Goal: Navigation & Orientation: Find specific page/section

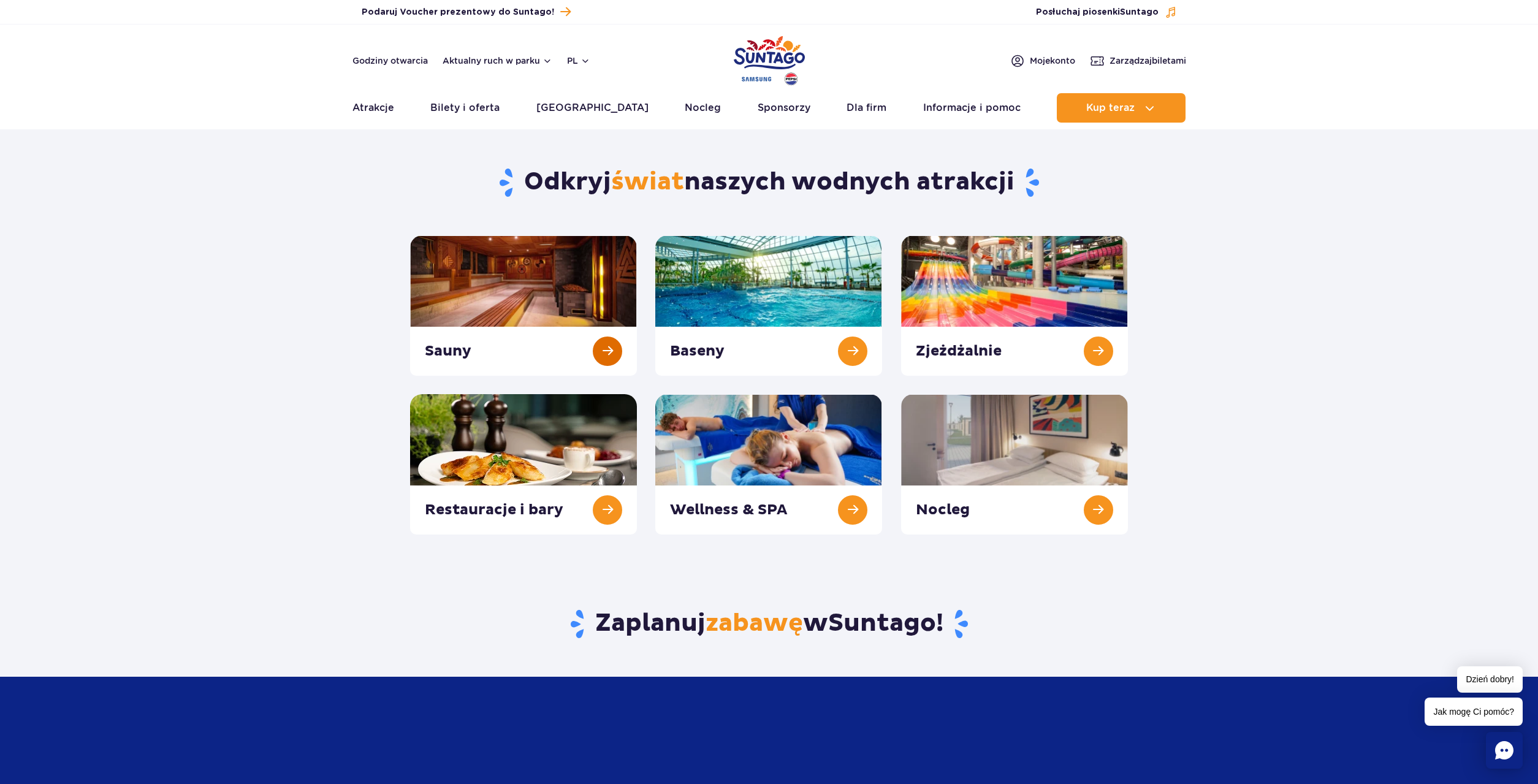
click at [530, 318] on link at bounding box center [523, 305] width 227 height 140
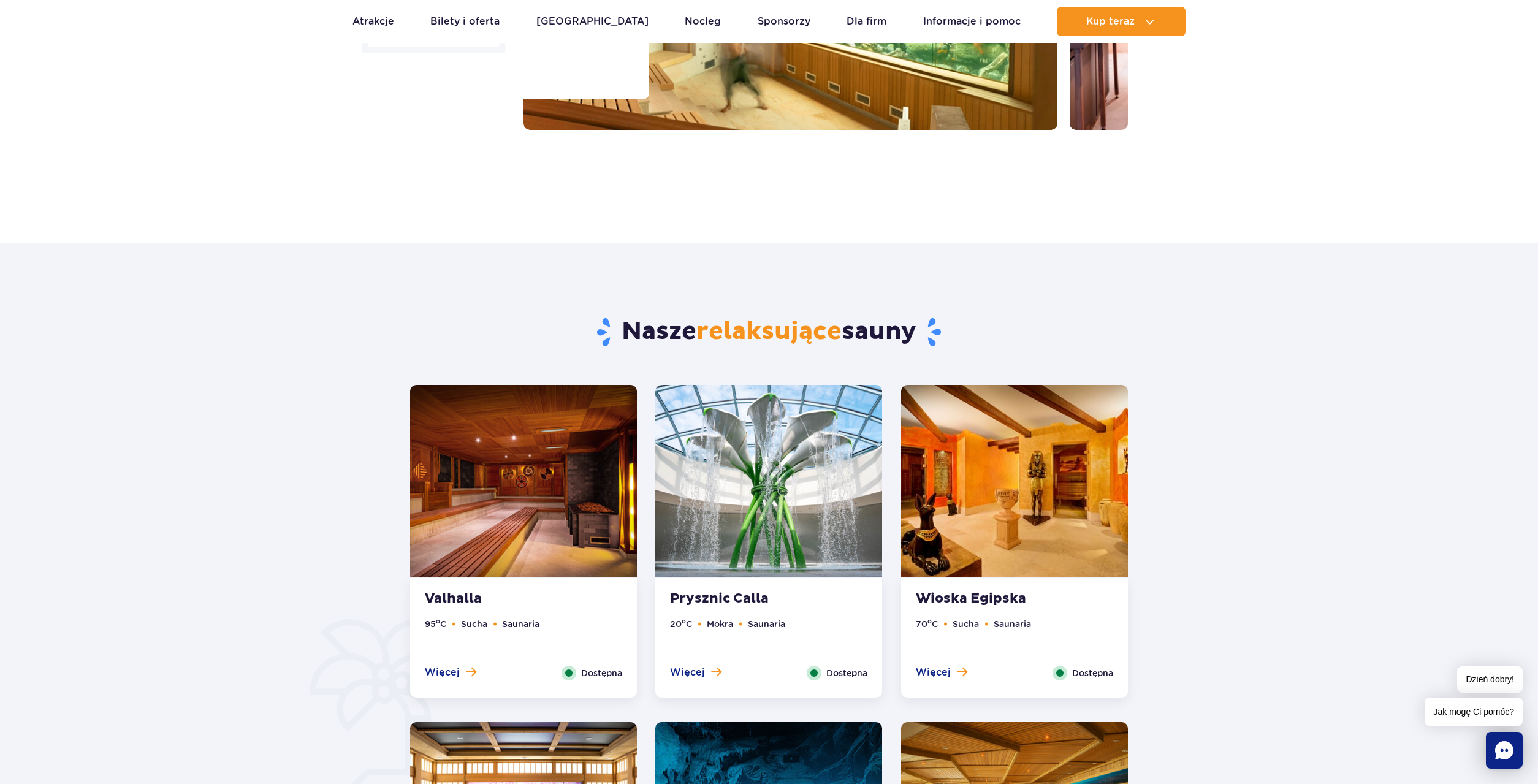
scroll to position [62, 0]
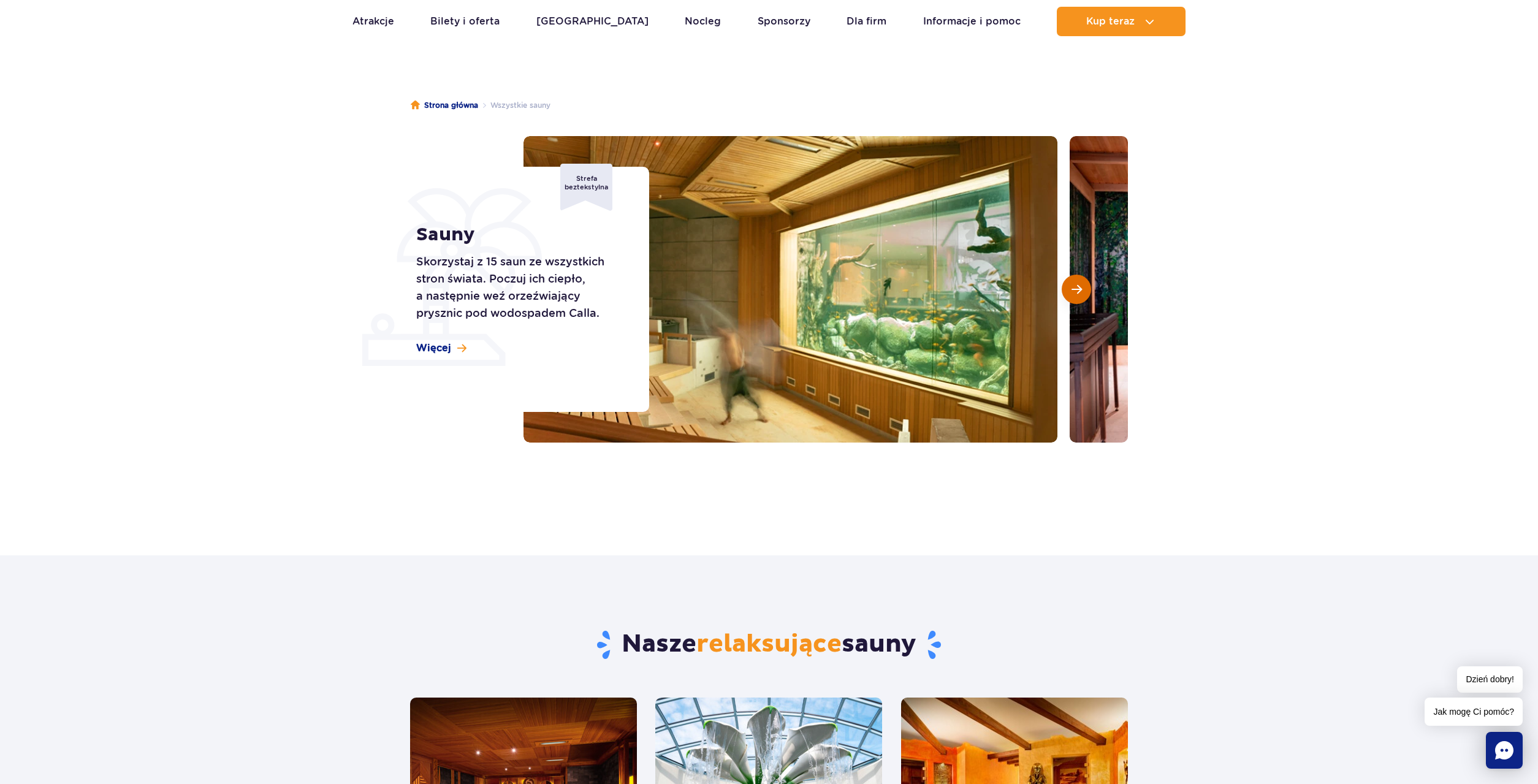
click at [1066, 281] on button "Następny slajd" at bounding box center [1076, 289] width 30 height 30
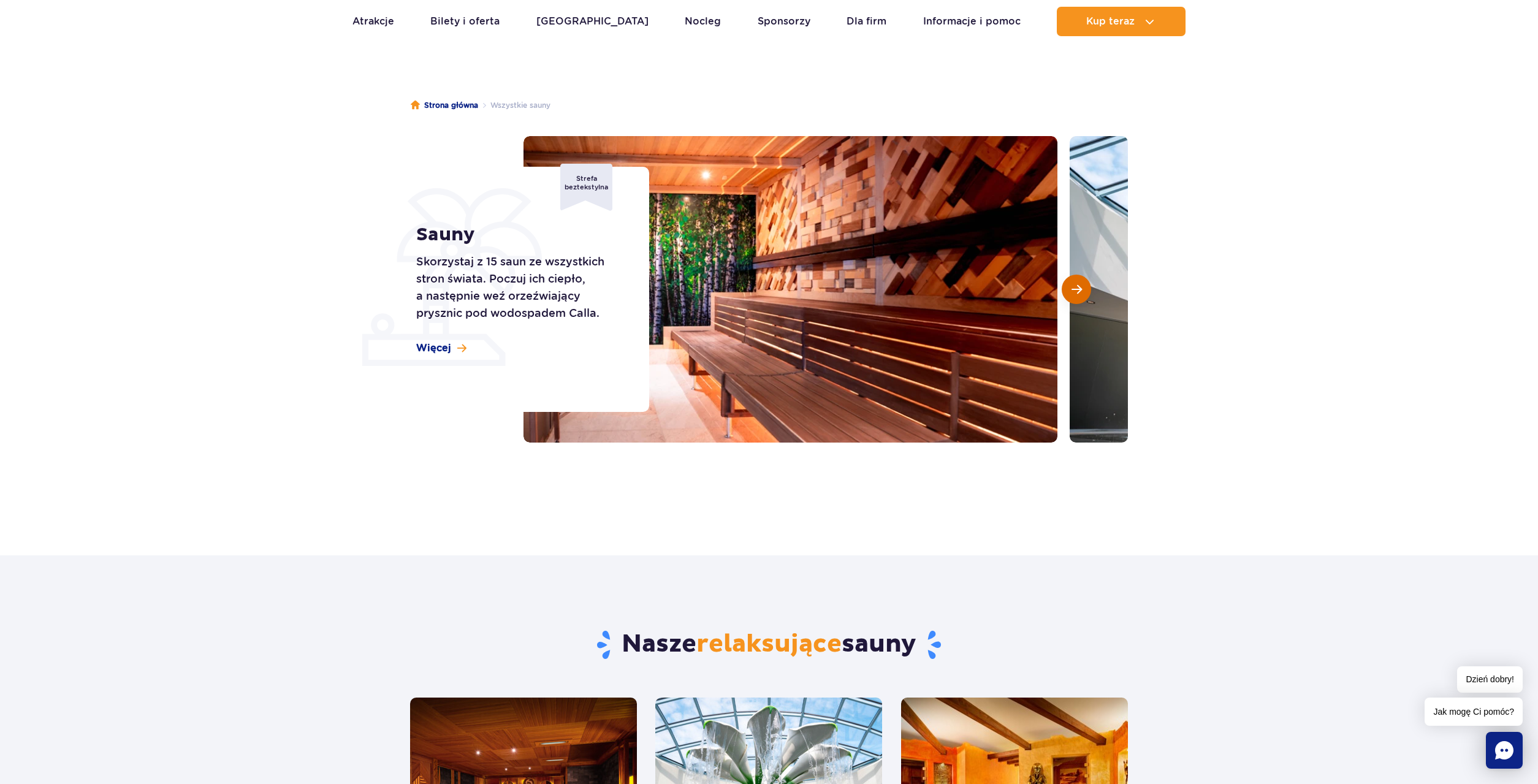
click at [1071, 287] on span "Następny slajd" at bounding box center [1076, 289] width 11 height 11
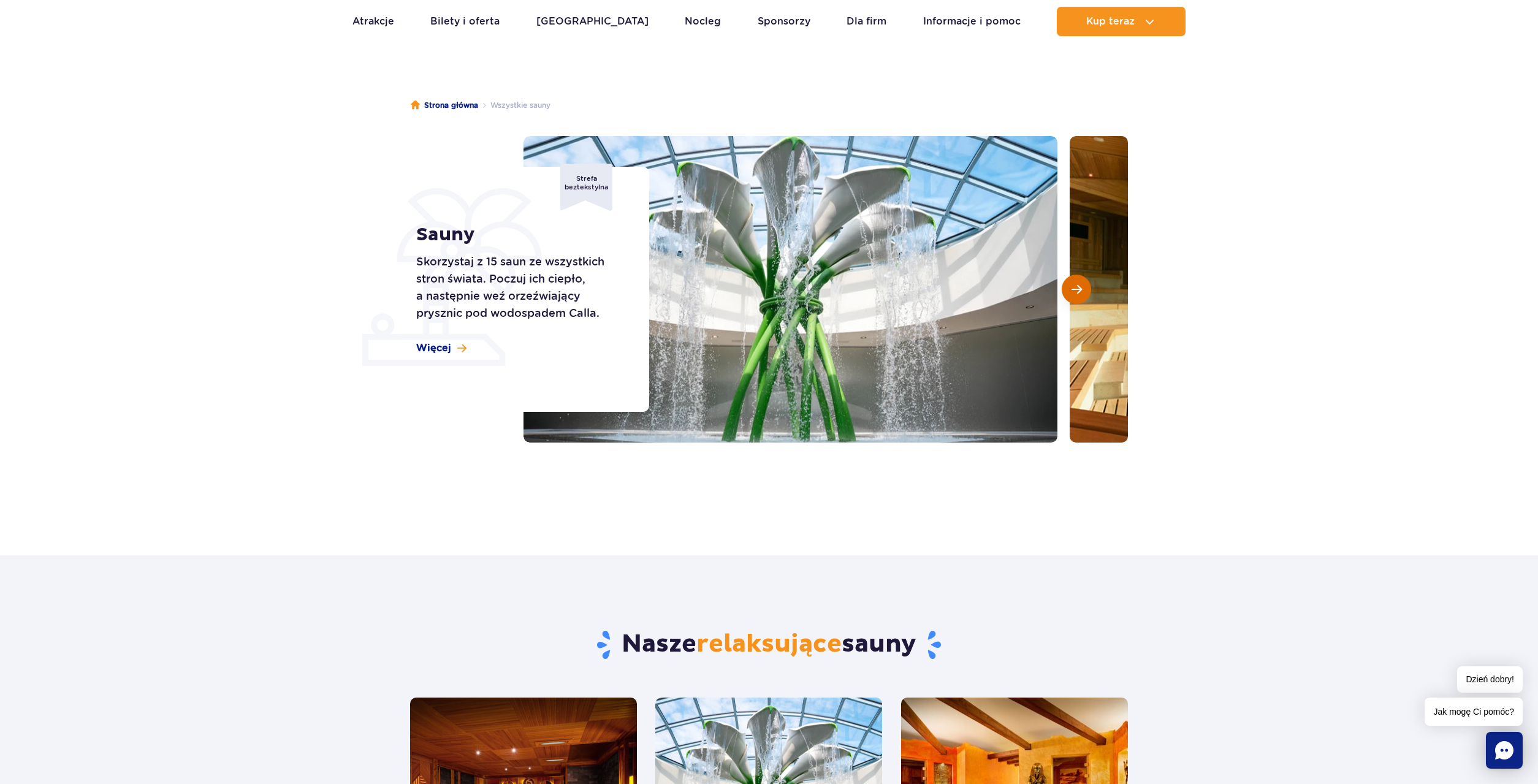
click at [1071, 287] on span "Następny slajd" at bounding box center [1076, 289] width 11 height 11
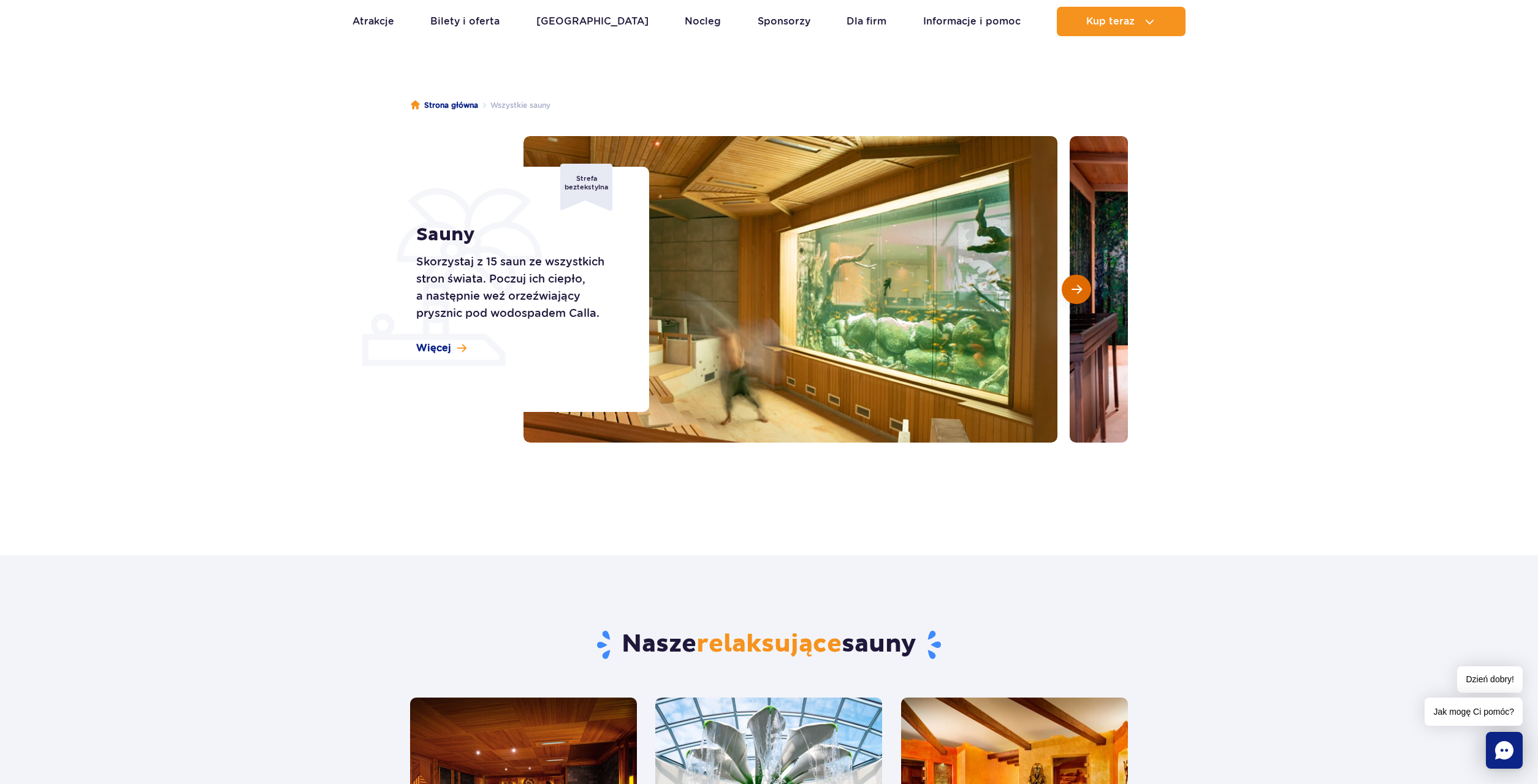
click at [1066, 287] on button "Następny slajd" at bounding box center [1076, 289] width 30 height 30
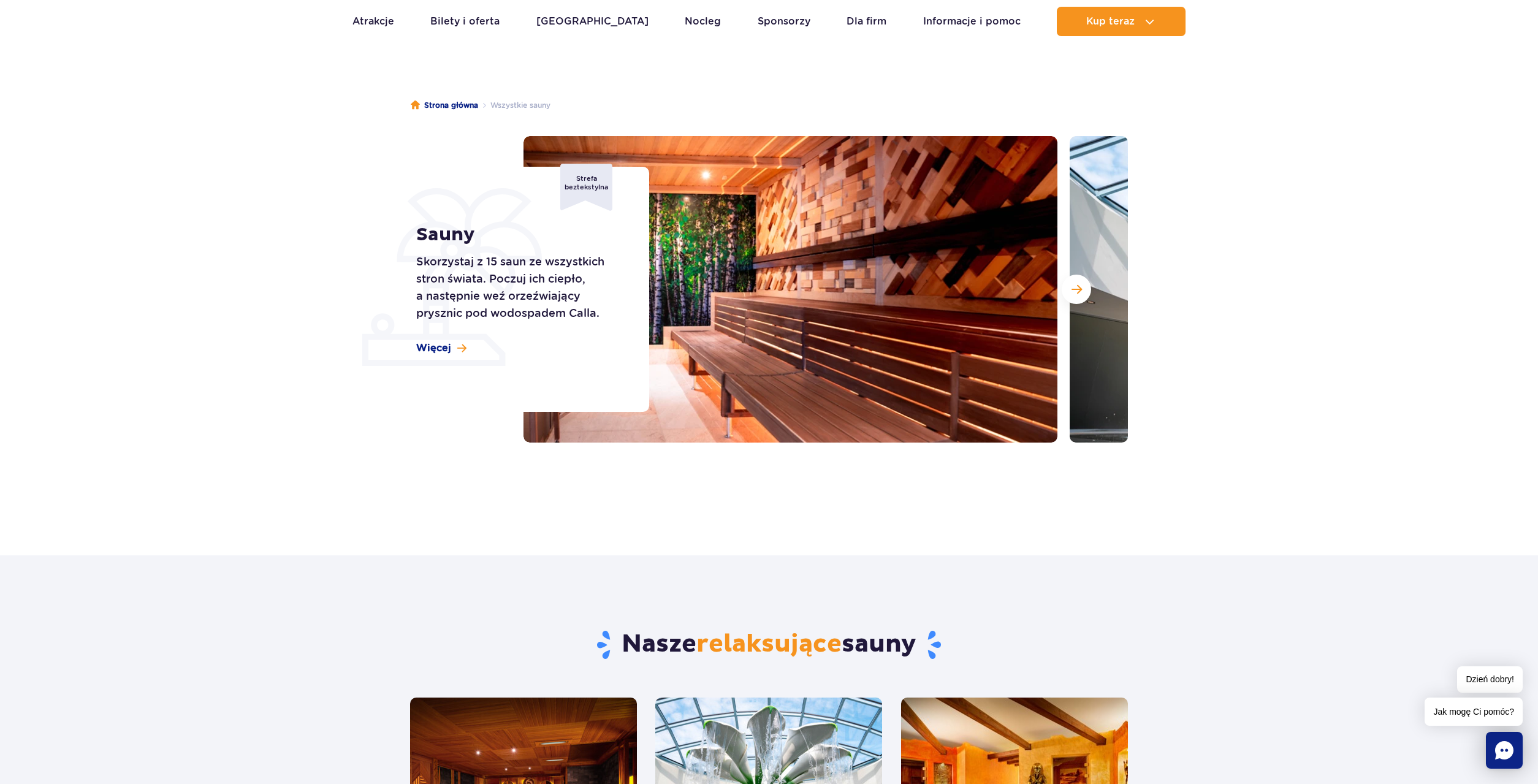
click at [1059, 287] on div at bounding box center [825, 289] width 605 height 307
click at [1072, 292] on span "Następny slajd" at bounding box center [1076, 289] width 11 height 11
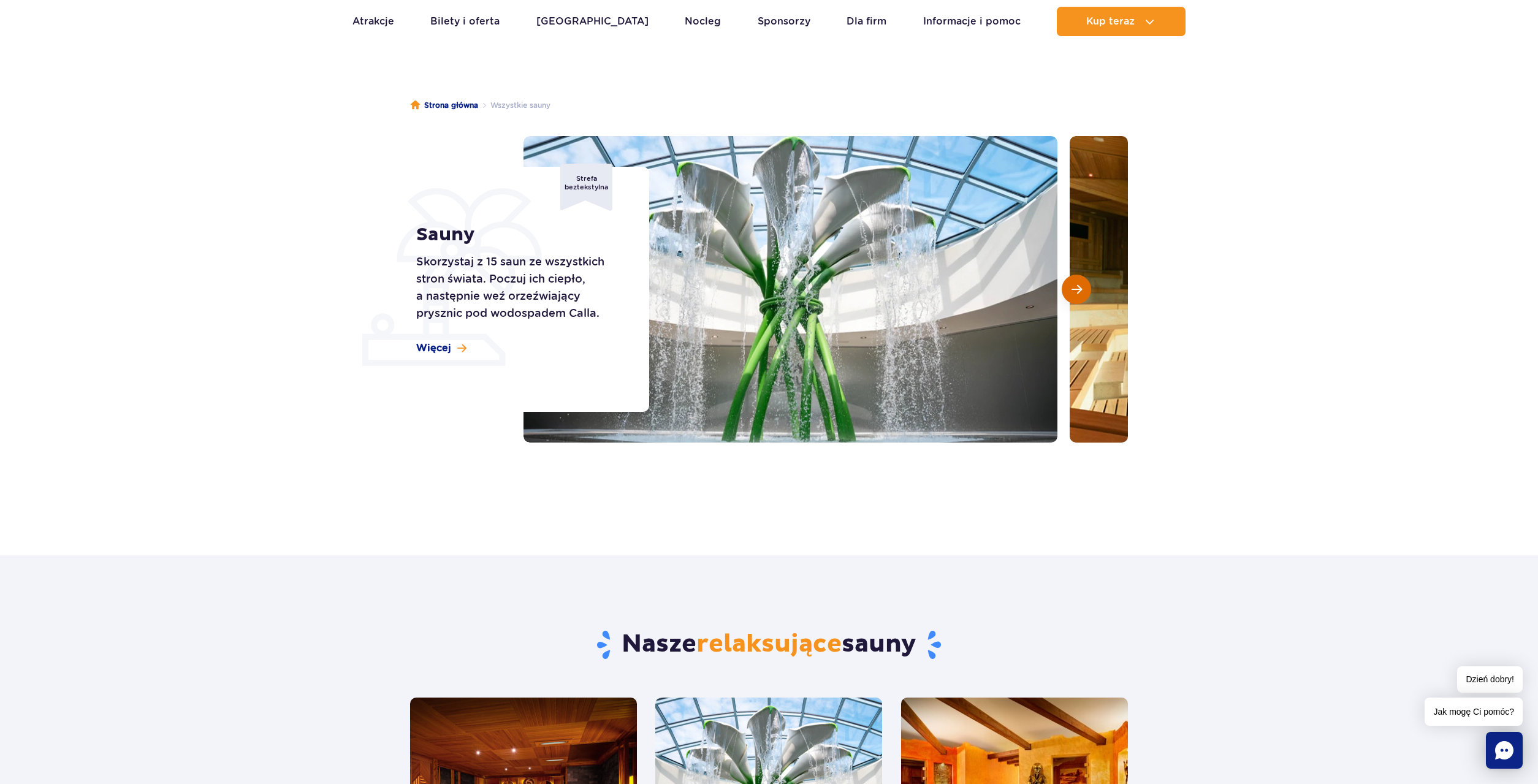
click at [1072, 292] on span "Następny slajd" at bounding box center [1076, 289] width 11 height 11
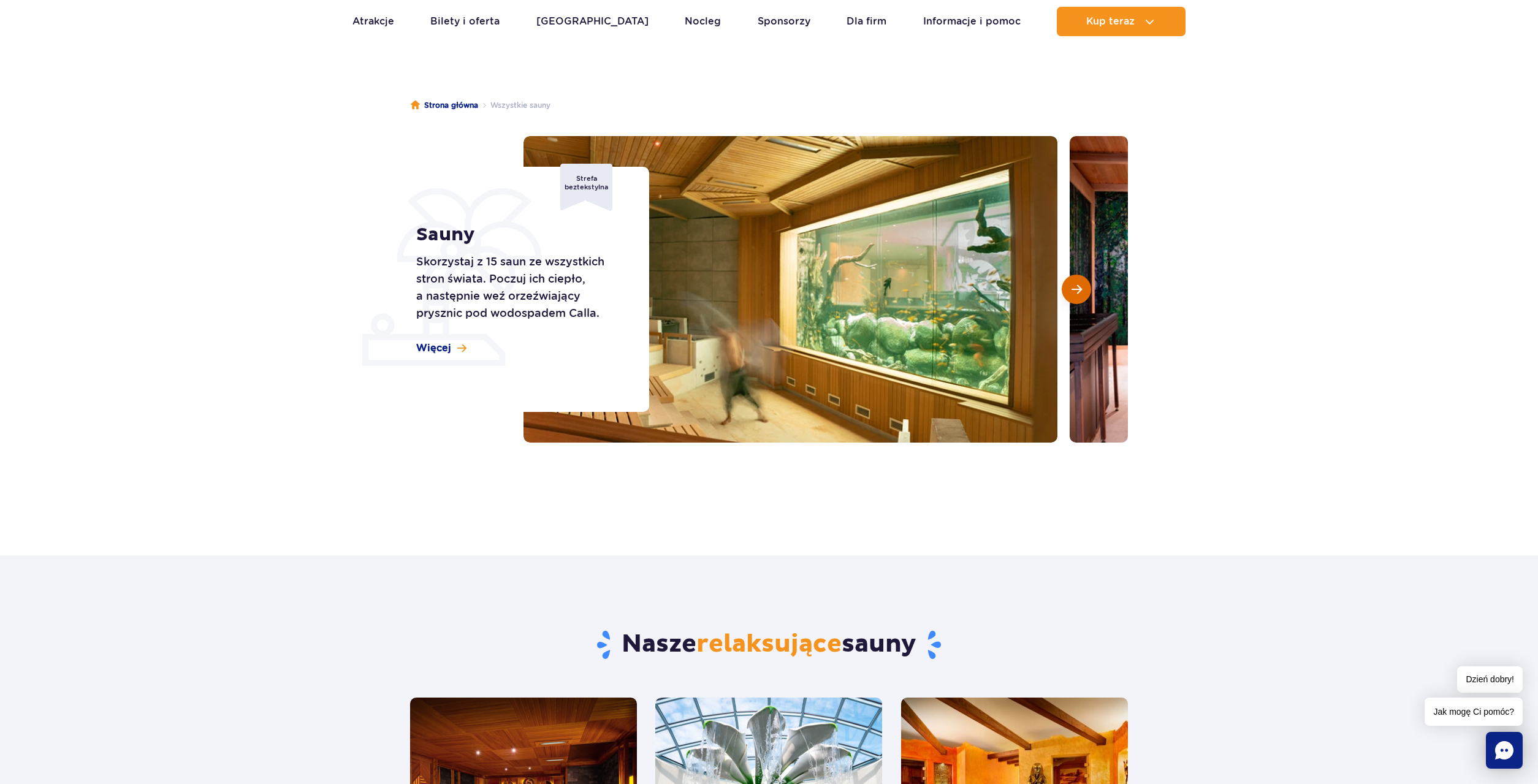
click at [1072, 292] on span "Następny slajd" at bounding box center [1076, 289] width 11 height 11
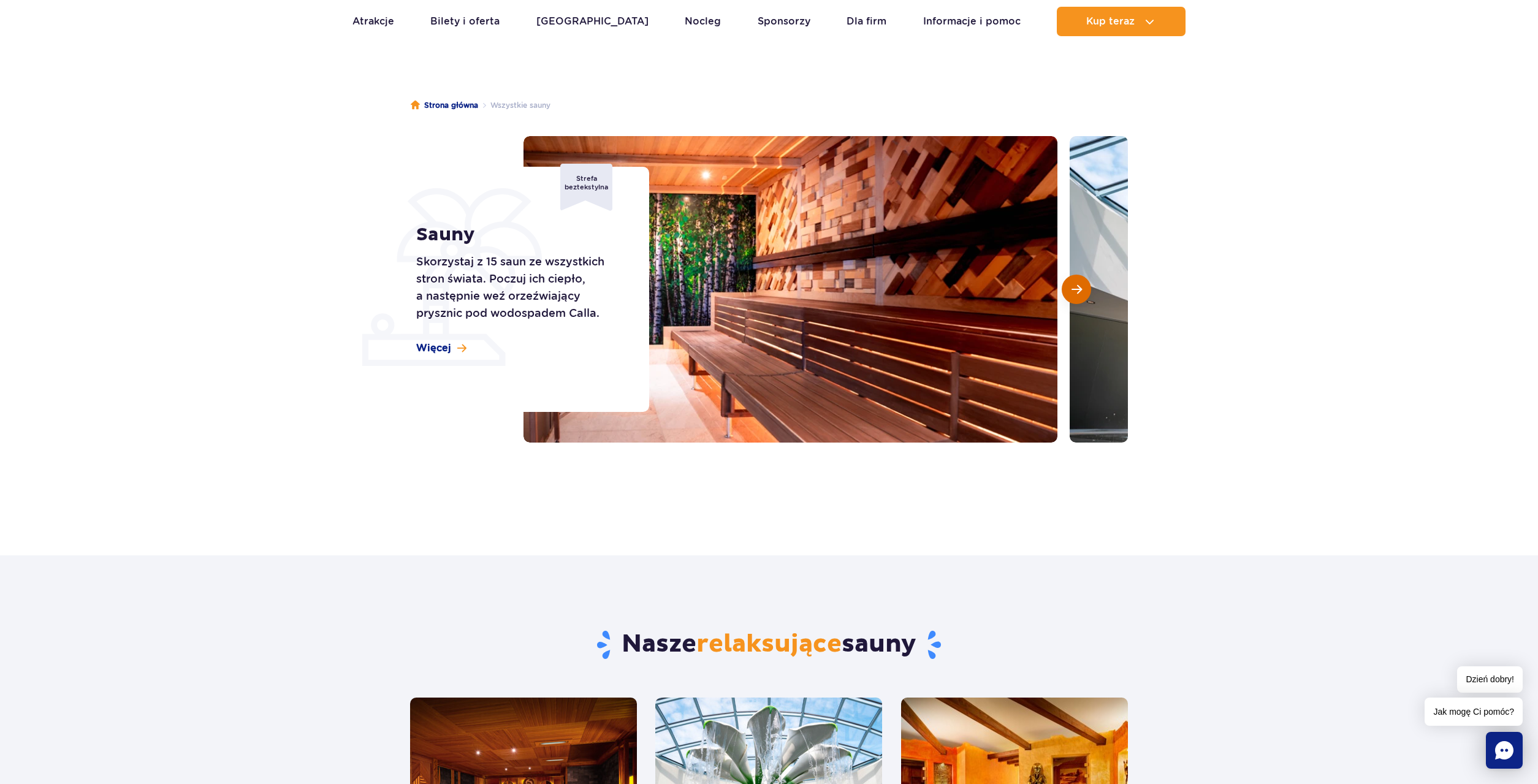
click at [1072, 292] on span "Następny slajd" at bounding box center [1076, 289] width 11 height 11
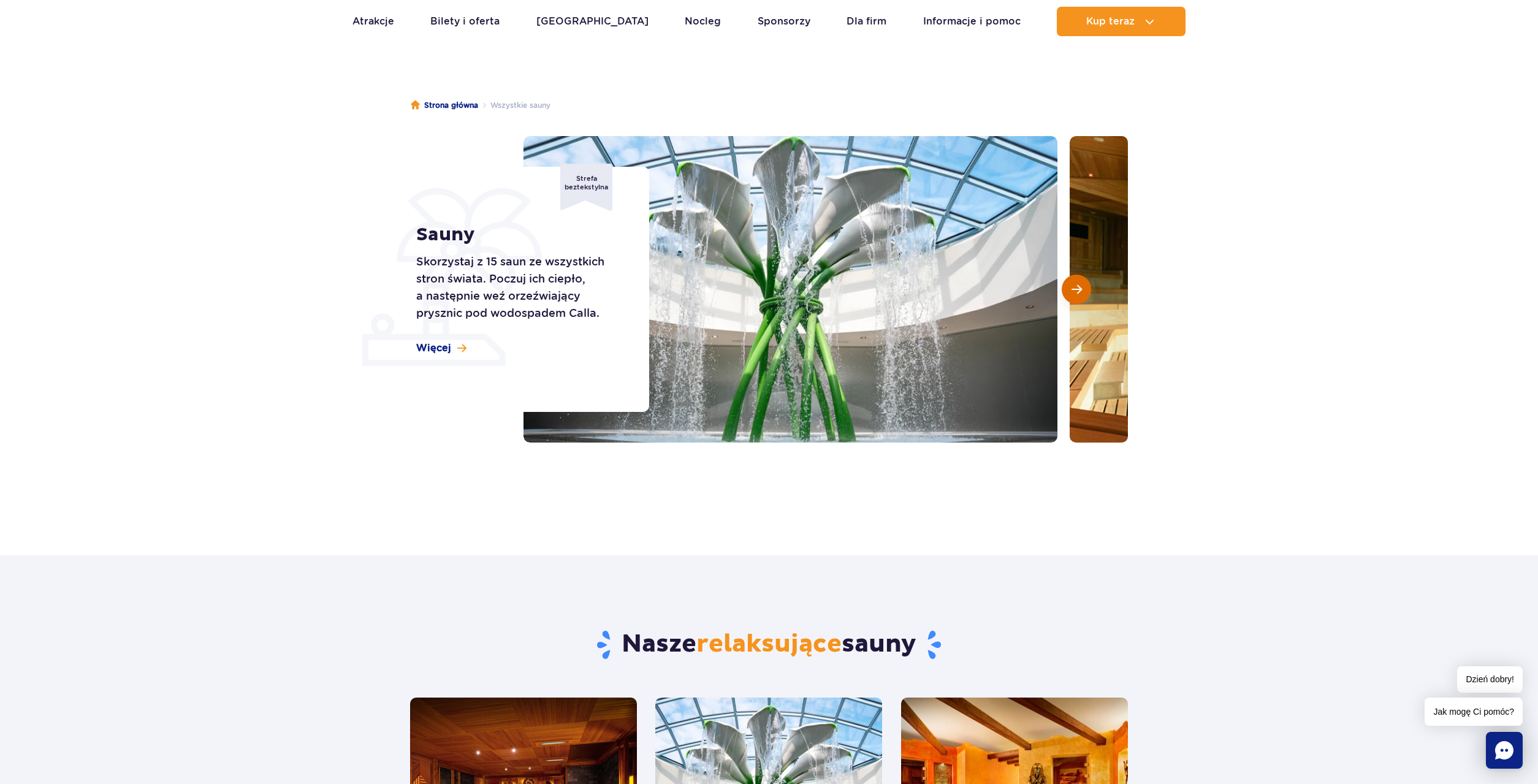
click at [1072, 292] on span "Następny slajd" at bounding box center [1076, 289] width 11 height 11
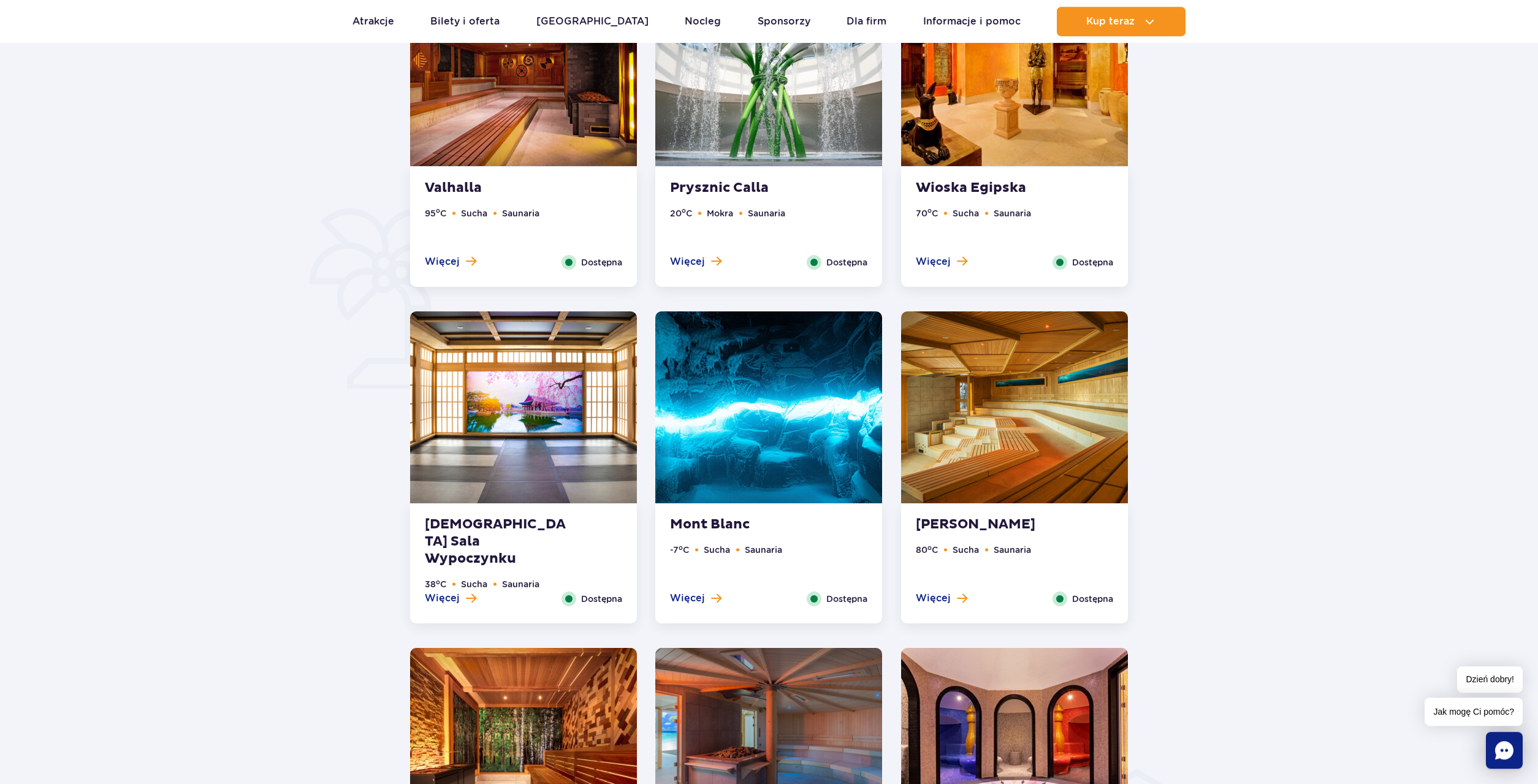
scroll to position [813, 0]
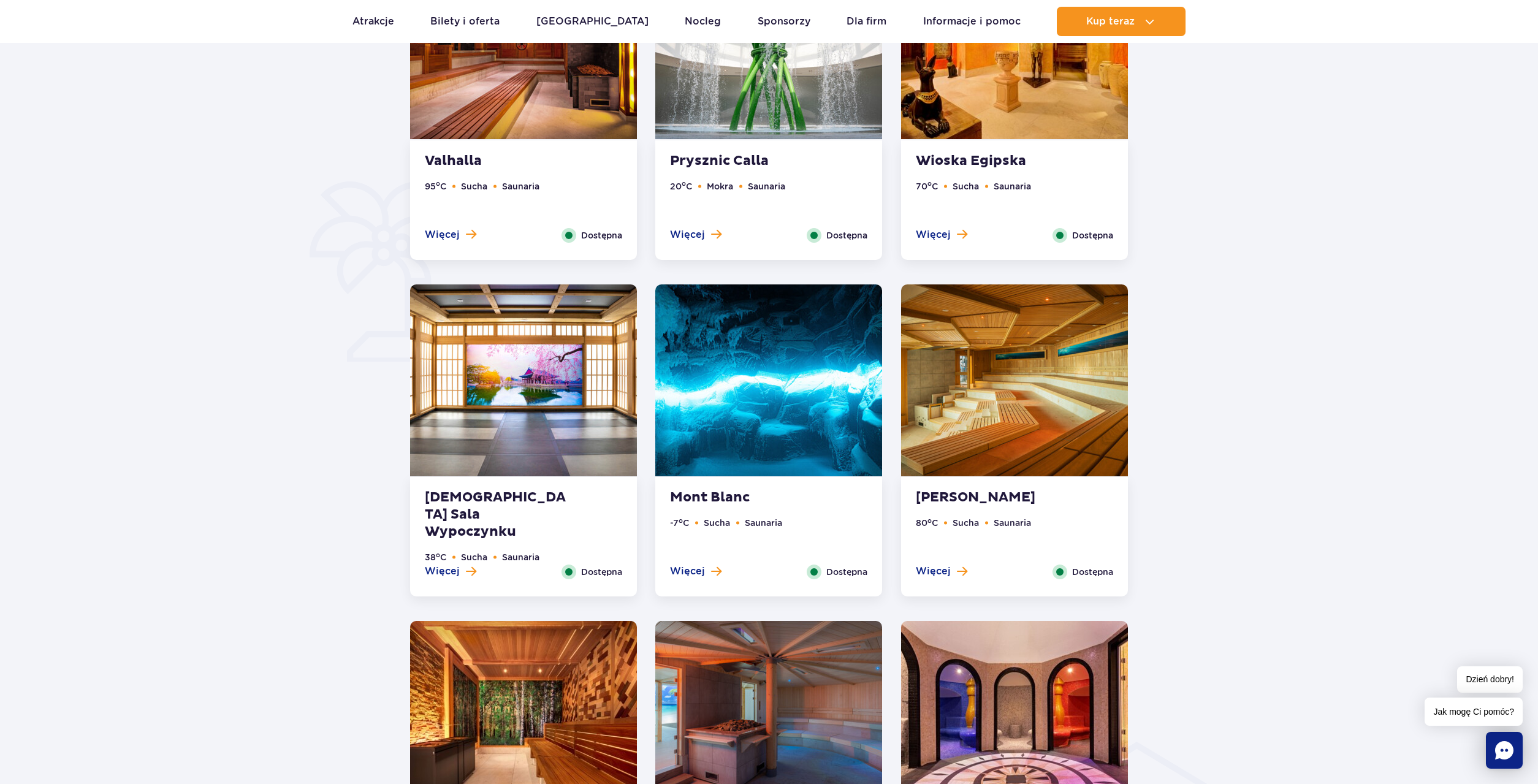
click at [693, 495] on strong "Mont Blanc" at bounding box center [744, 497] width 148 height 17
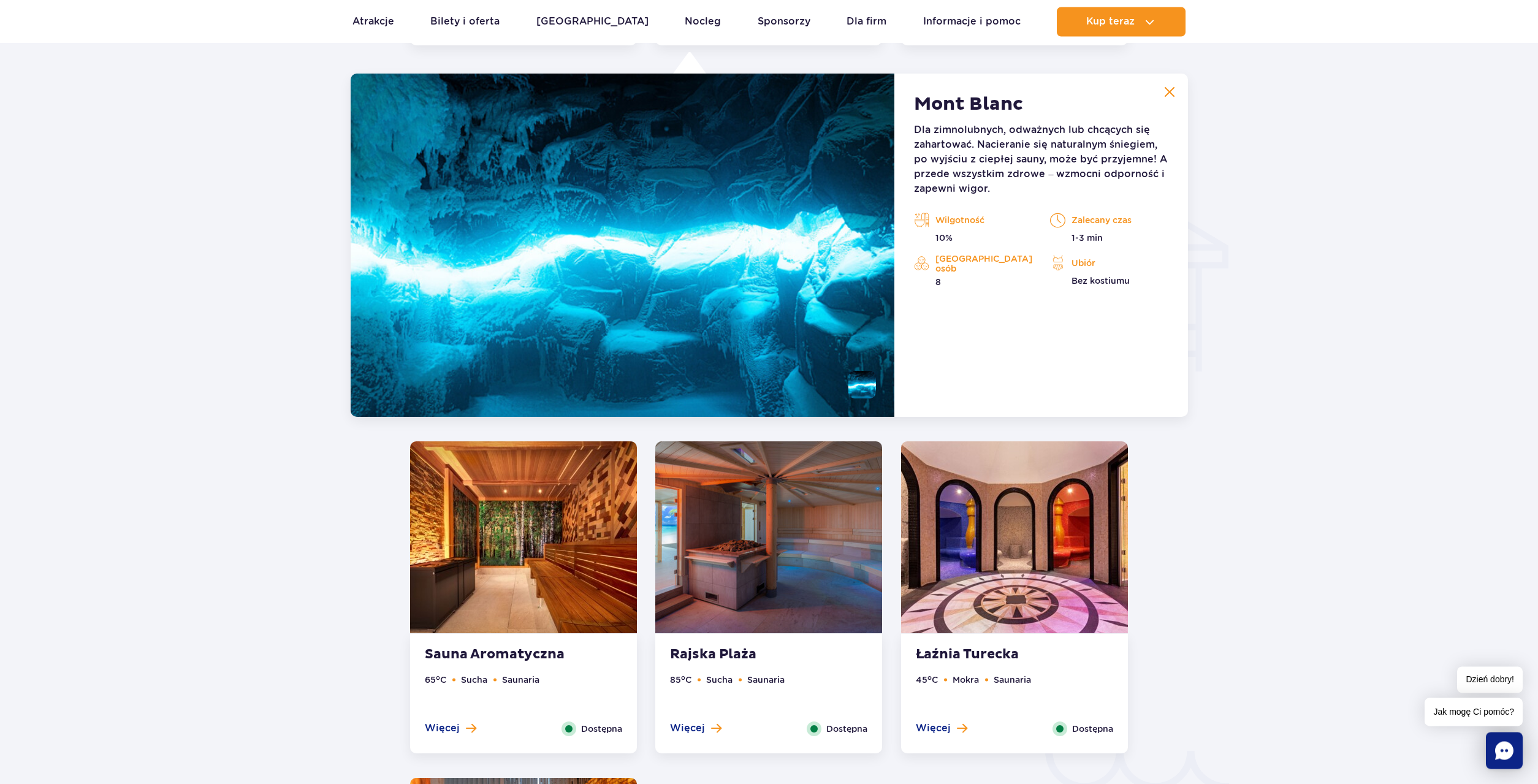
scroll to position [1676, 0]
